Goal: Transaction & Acquisition: Purchase product/service

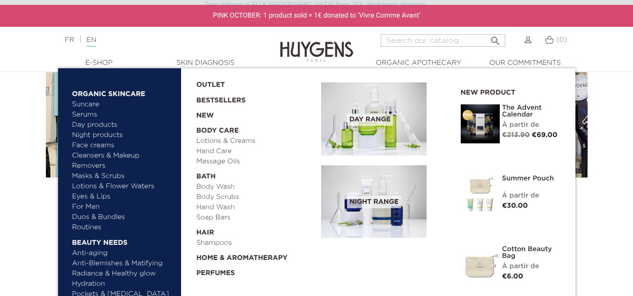
scroll to position [98, 0]
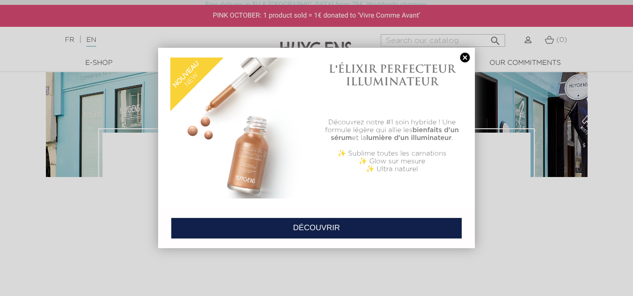
click at [470, 57] on link at bounding box center [465, 58] width 14 height 10
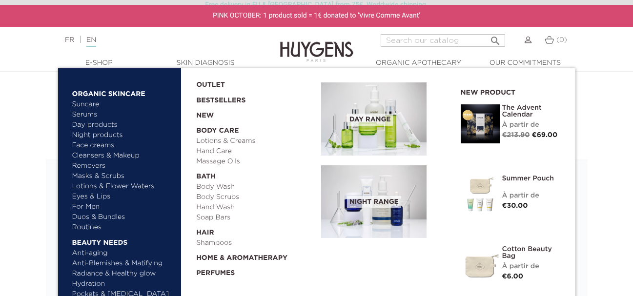
scroll to position [244, 0]
click at [97, 284] on link "Hydration" at bounding box center [123, 284] width 102 height 10
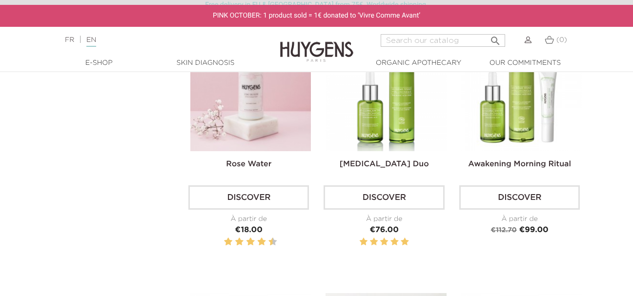
scroll to position [1122, 0]
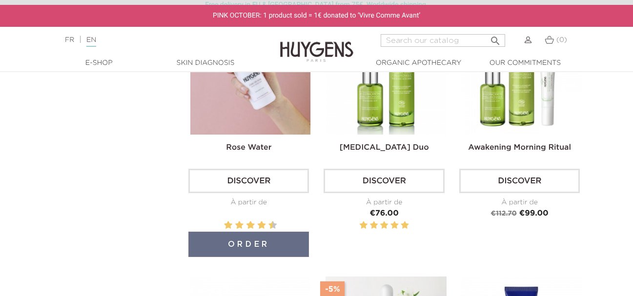
click at [255, 93] on img at bounding box center [250, 74] width 121 height 121
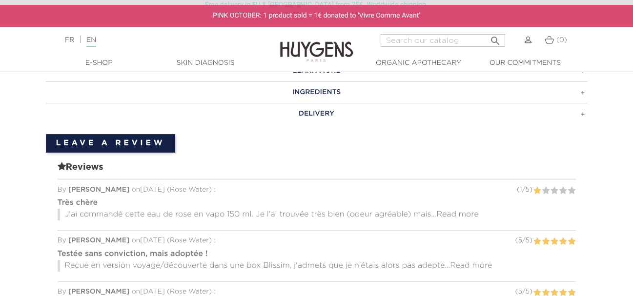
scroll to position [586, 0]
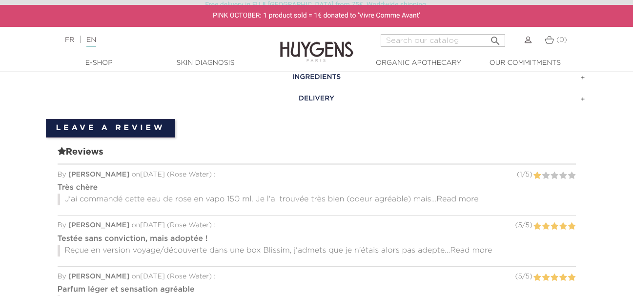
click at [461, 202] on span "Read more" at bounding box center [457, 200] width 42 height 8
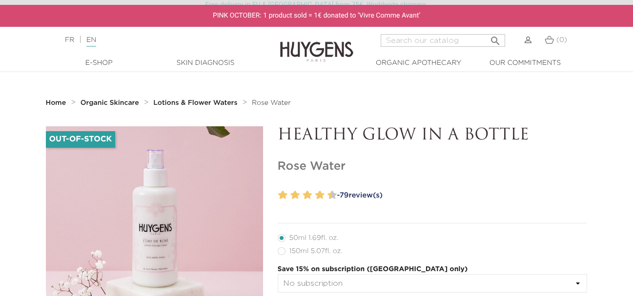
scroll to position [49, 0]
